Goal: Find specific fact: Locate a discrete piece of known information

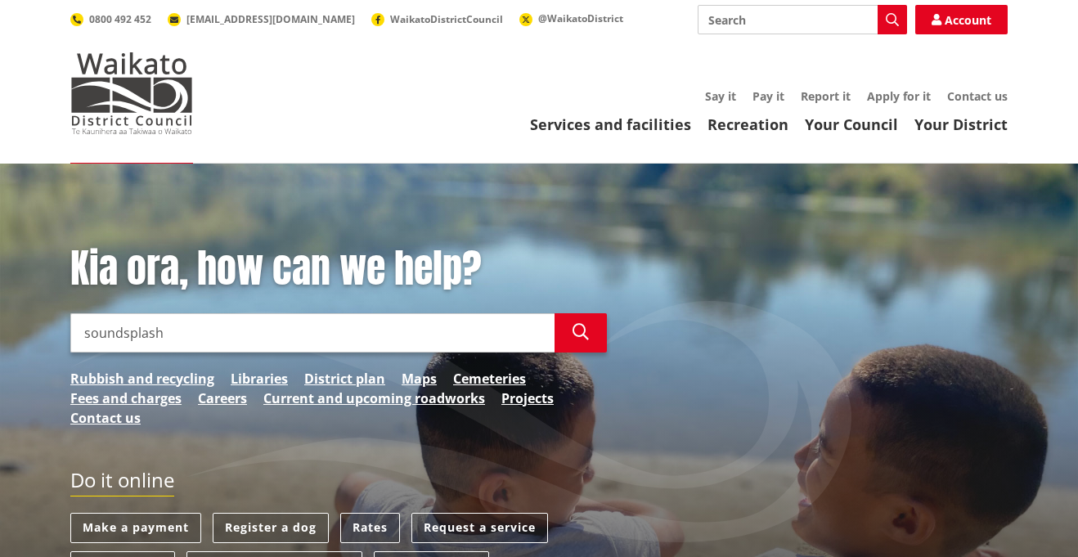
type input "soundsplash"
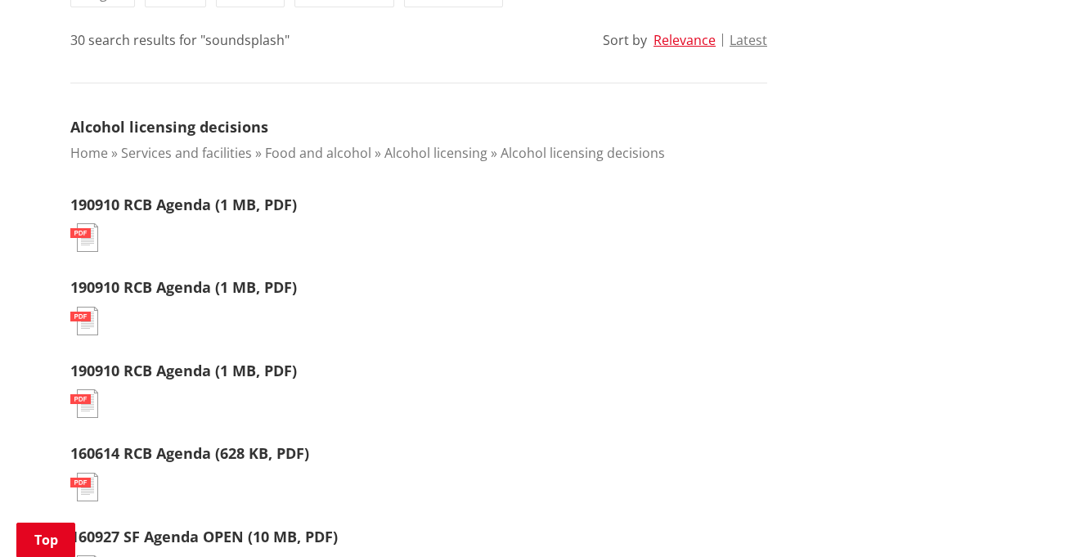
scroll to position [441, 0]
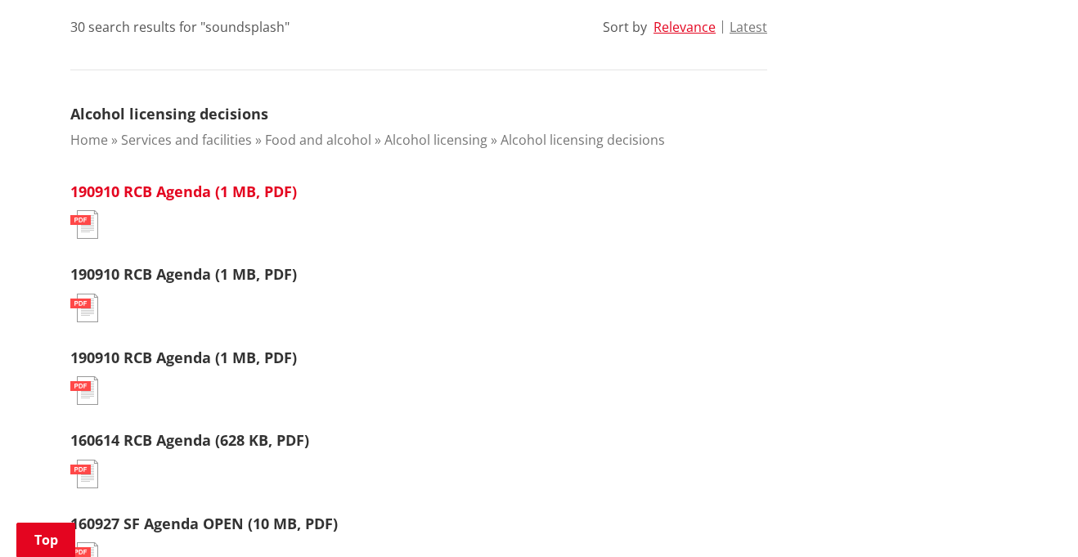
click at [166, 191] on link "190910 RCB Agenda (1 MB, PDF)" at bounding box center [183, 192] width 227 height 20
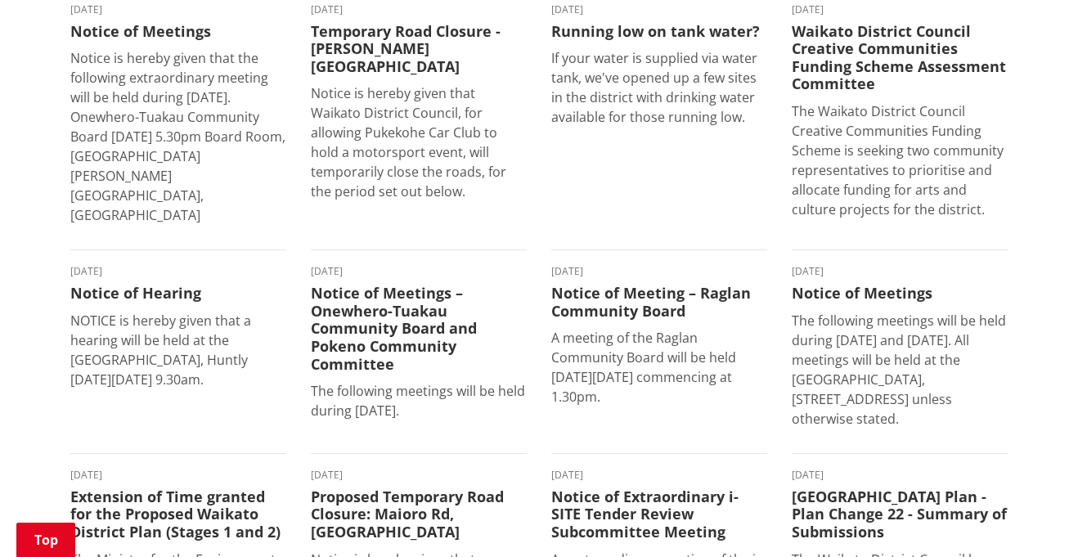
scroll to position [716, 0]
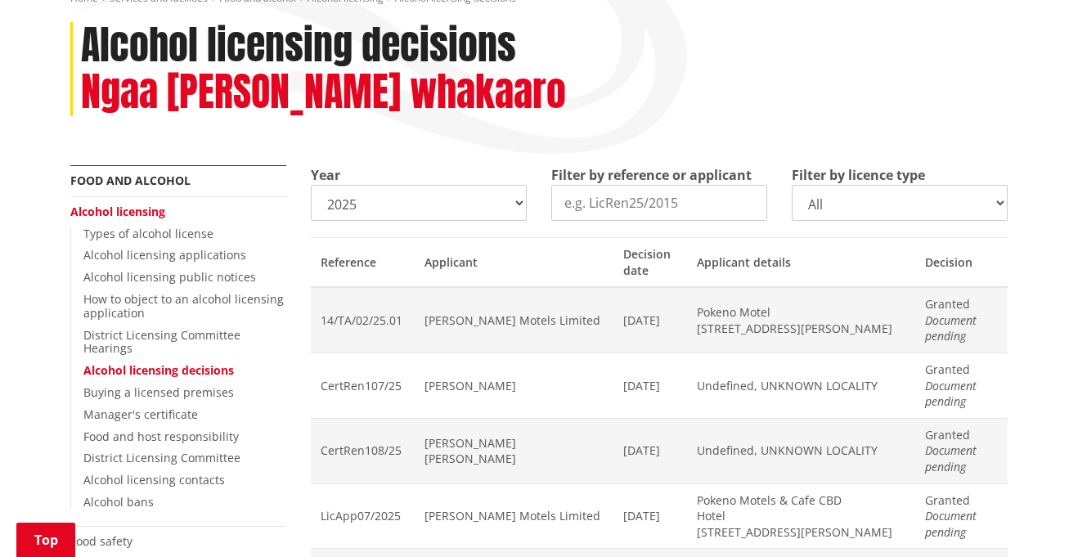
scroll to position [214, 0]
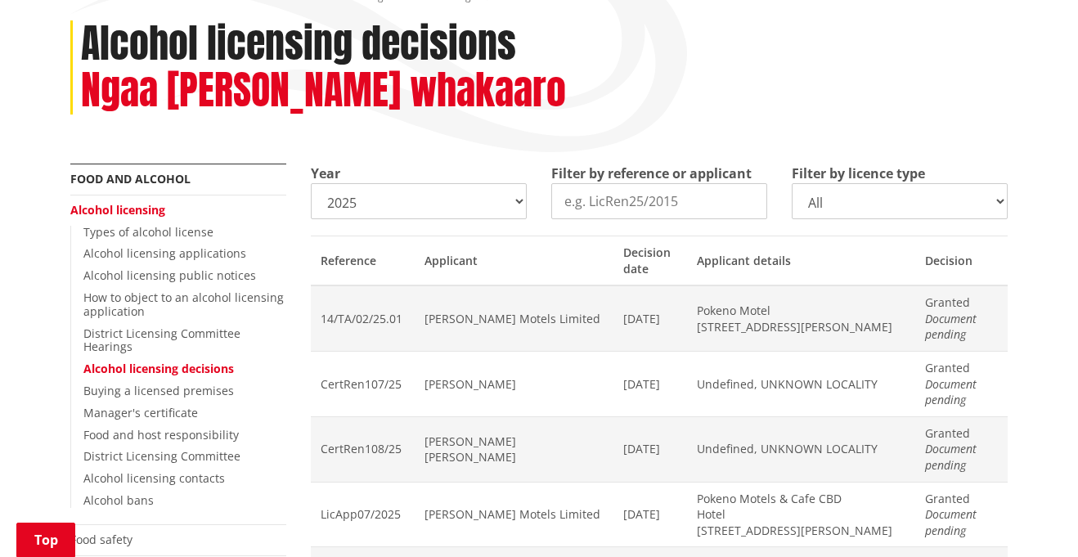
click at [442, 208] on select "2025 2024 2023 2022 2021 2020 2019 2018 2017 2016 2015 2014" at bounding box center [419, 201] width 216 height 36
click at [311, 183] on select "2025 2024 2023 2022 2021 2020 2019 2018 2017 2016 2015 2014" at bounding box center [419, 201] width 216 height 36
click at [489, 203] on select "2025 2024 2023 2022 2021 2020 2019 2018 2017 2016 2015 2014" at bounding box center [419, 201] width 216 height 36
click at [611, 199] on input "Filter by reference or applicant" at bounding box center [659, 201] width 216 height 36
click at [444, 195] on select "2025 2024 2023 2022 2021 2020 2019 2018 2017 2016 2015 2014" at bounding box center [419, 201] width 216 height 36
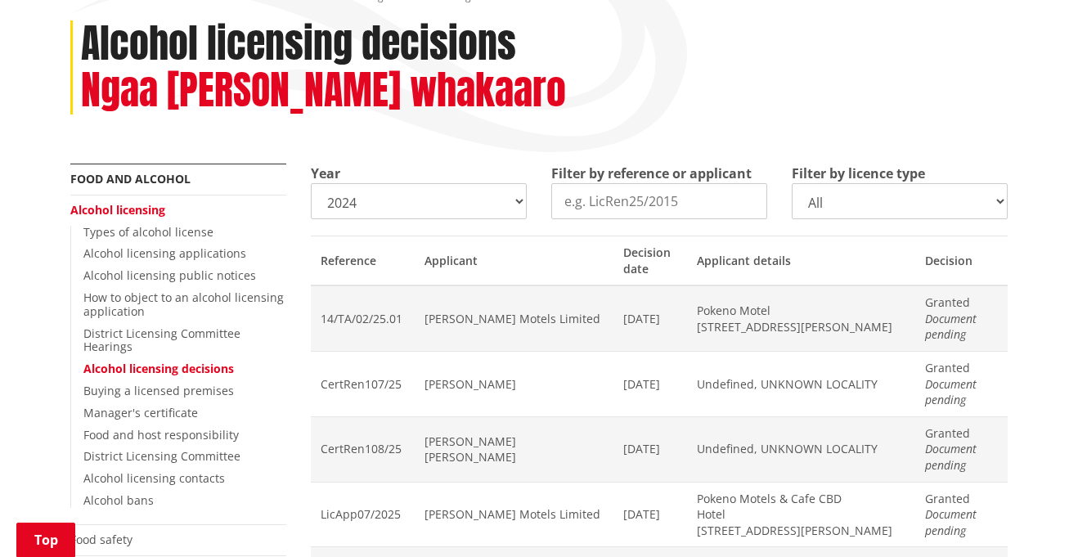
select select "2025"
click at [311, 183] on select "2025 2024 2023 2022 2021 2020 2019 2018 2017 2016 2015 2014" at bounding box center [419, 201] width 216 height 36
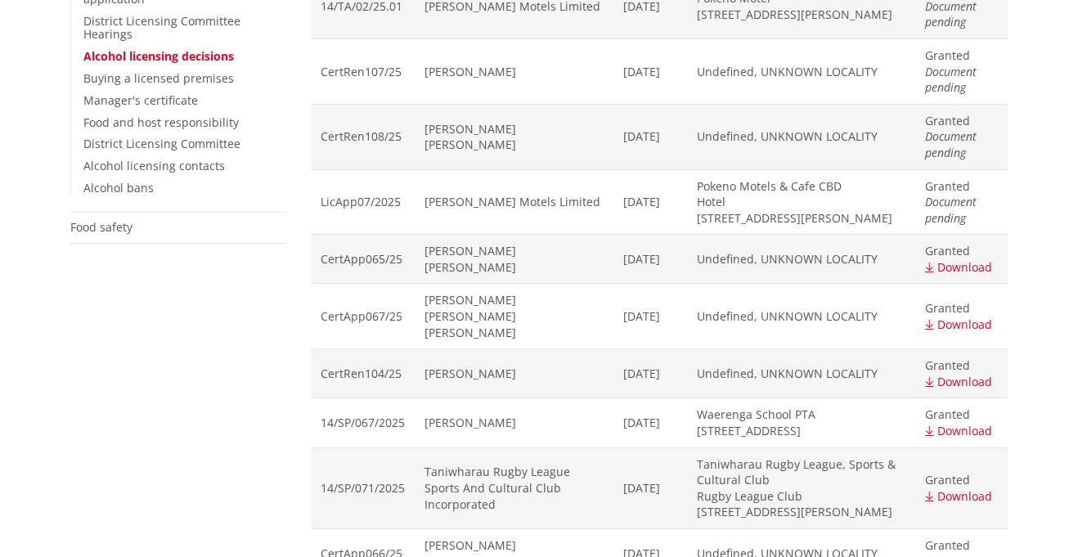
scroll to position [0, 0]
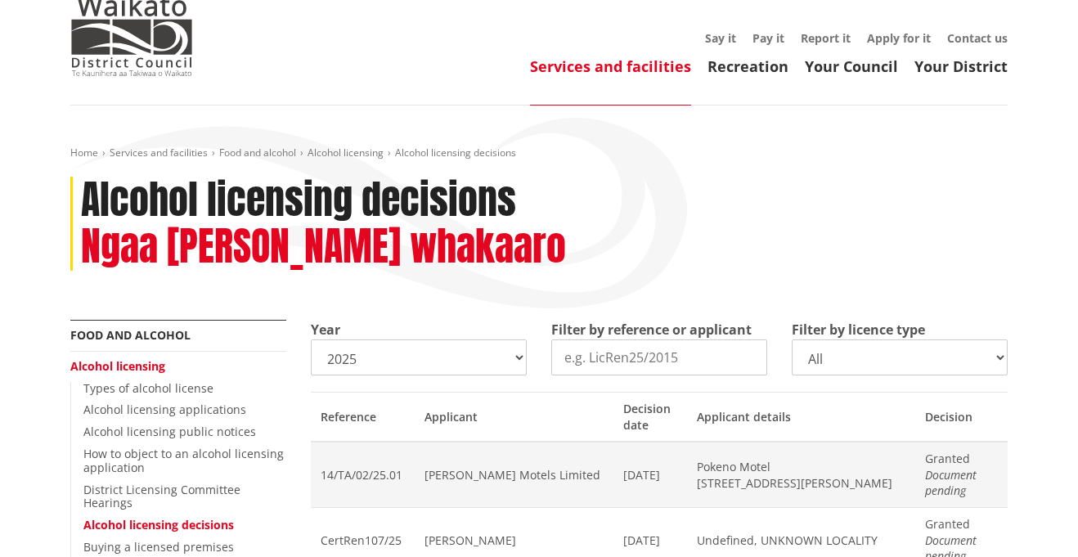
scroll to position [58, 0]
click at [729, 349] on input "Filter by reference or applicant" at bounding box center [659, 357] width 216 height 36
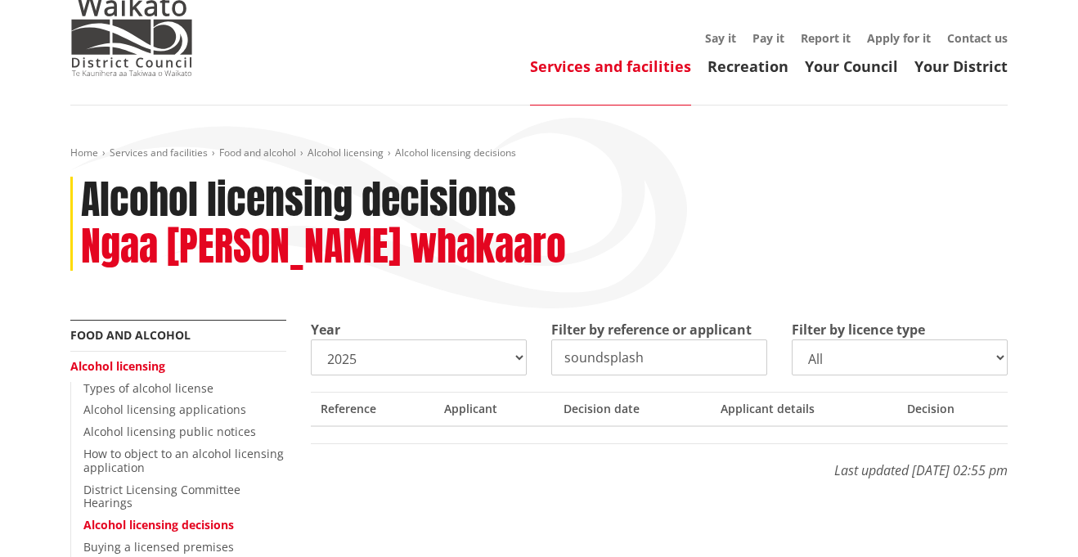
type input "soundsplash"
